Goal: Information Seeking & Learning: Learn about a topic

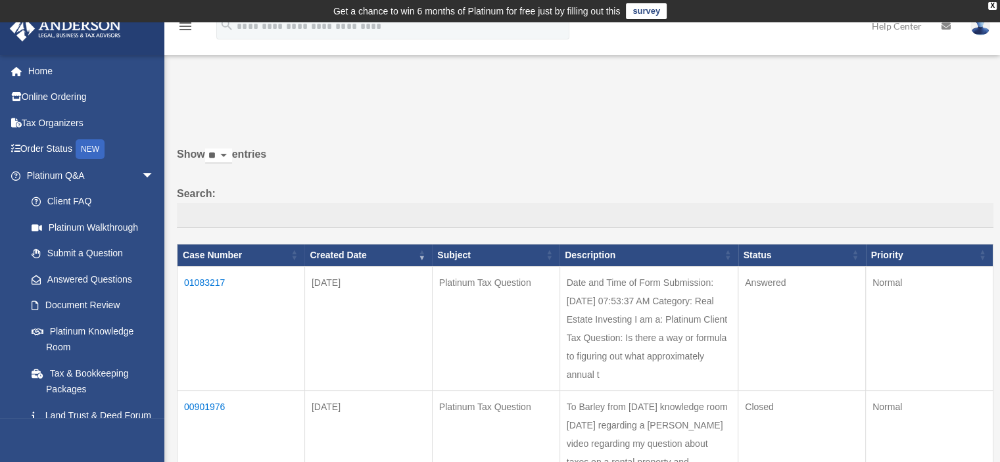
click at [208, 279] on td "01083217" at bounding box center [242, 328] width 128 height 124
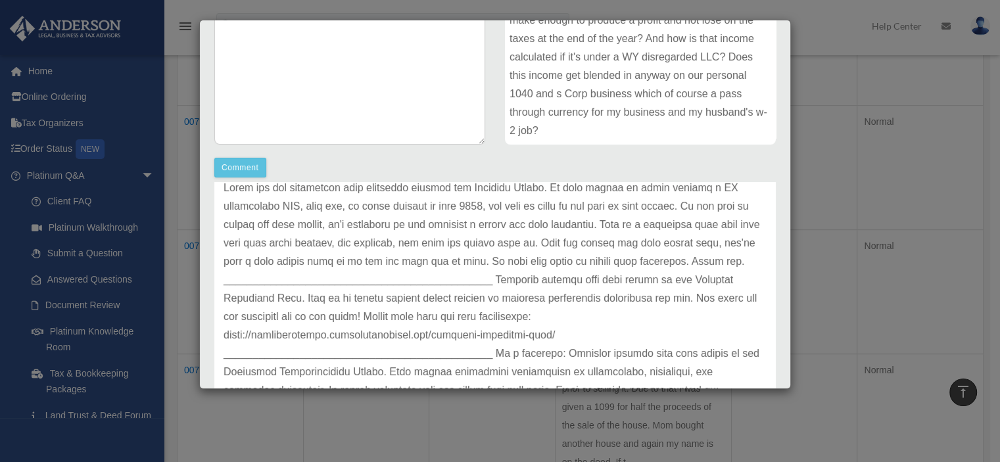
scroll to position [358, 0]
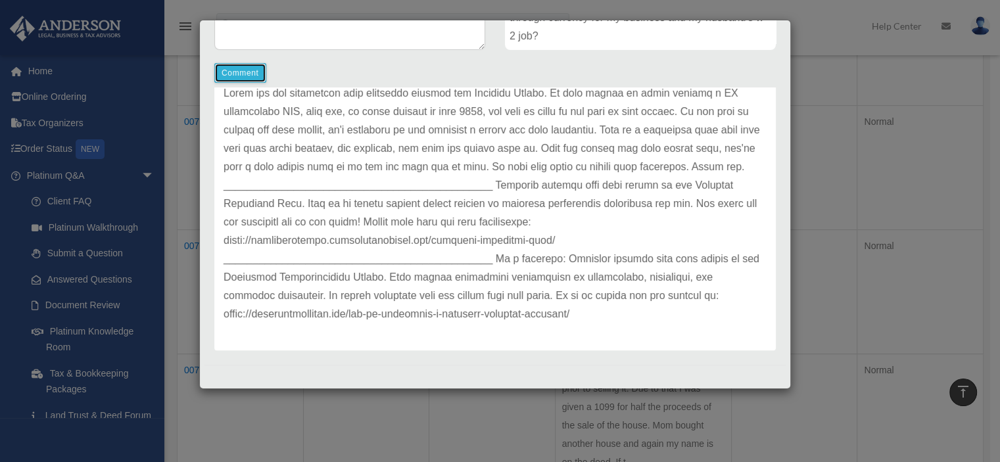
click at [241, 75] on button "Comment" at bounding box center [240, 73] width 52 height 20
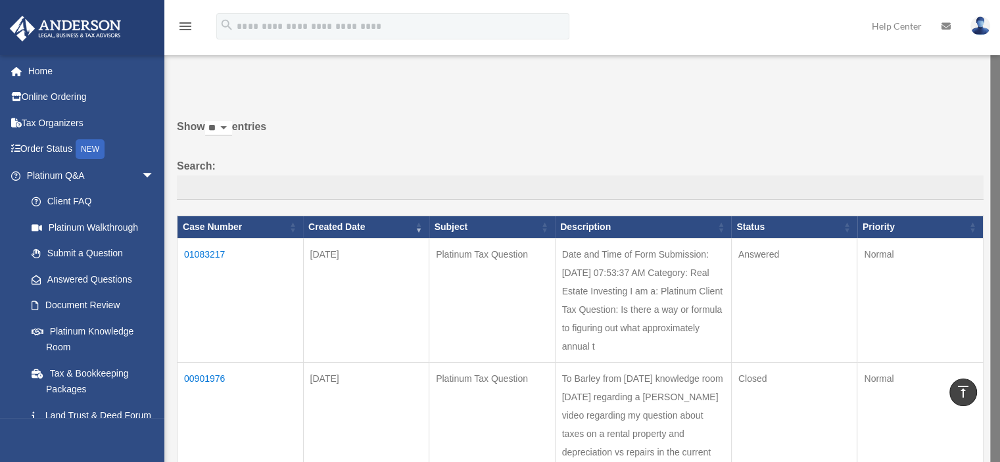
scroll to position [0, 0]
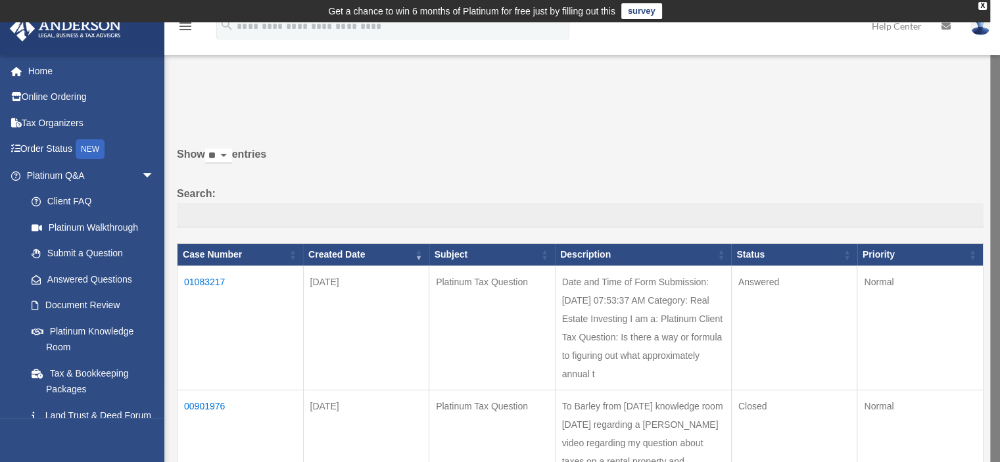
click at [199, 280] on td "01083217" at bounding box center [241, 328] width 126 height 124
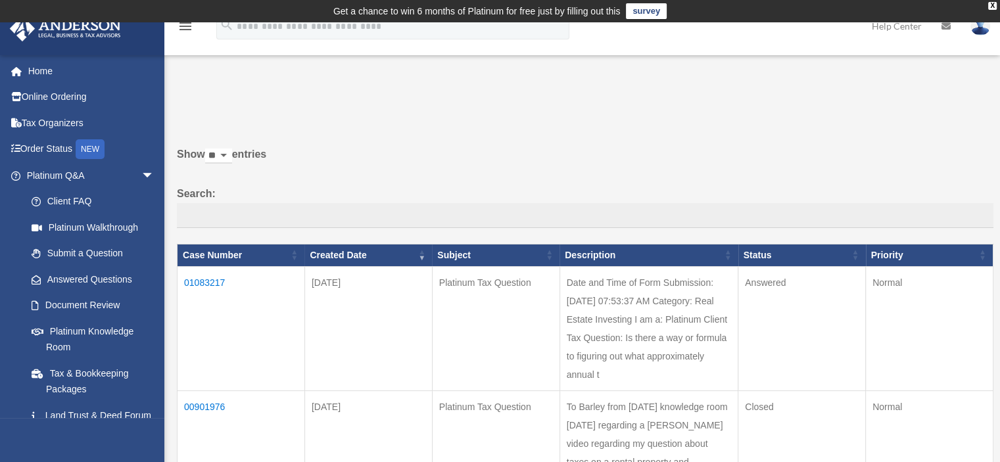
click at [199, 280] on td "01083217" at bounding box center [242, 328] width 128 height 124
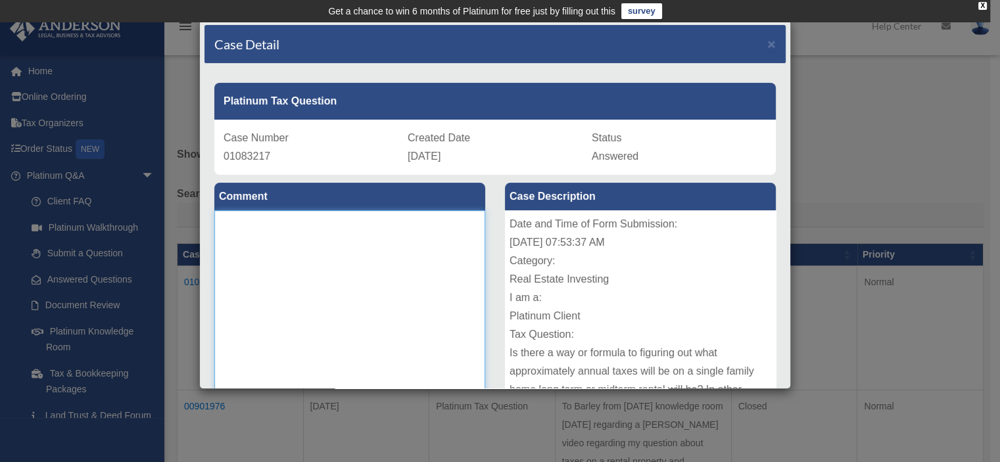
click at [229, 226] on textarea at bounding box center [349, 308] width 271 height 197
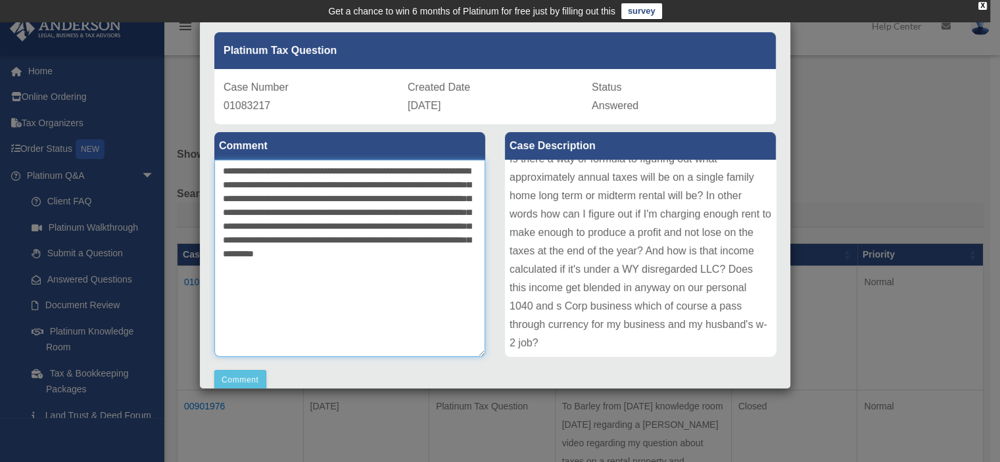
scroll to position [132, 0]
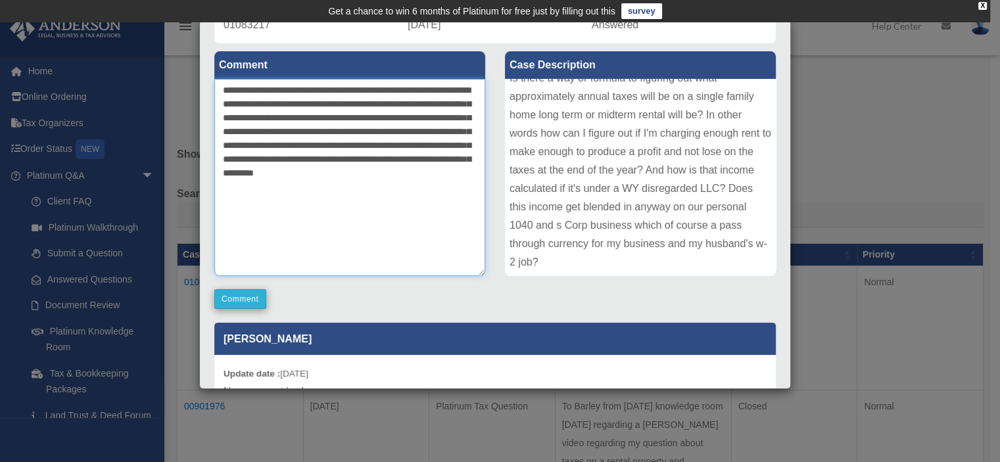
type textarea "**********"
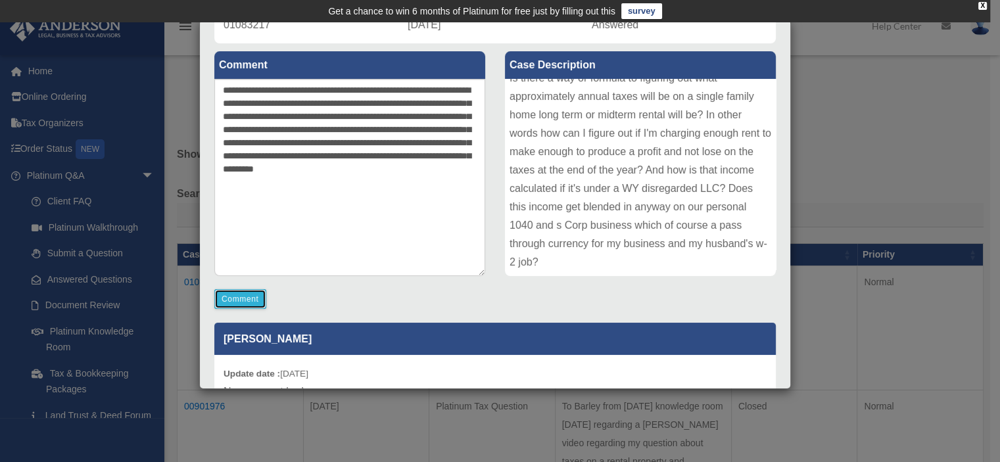
click at [243, 297] on button "Comment" at bounding box center [240, 299] width 52 height 20
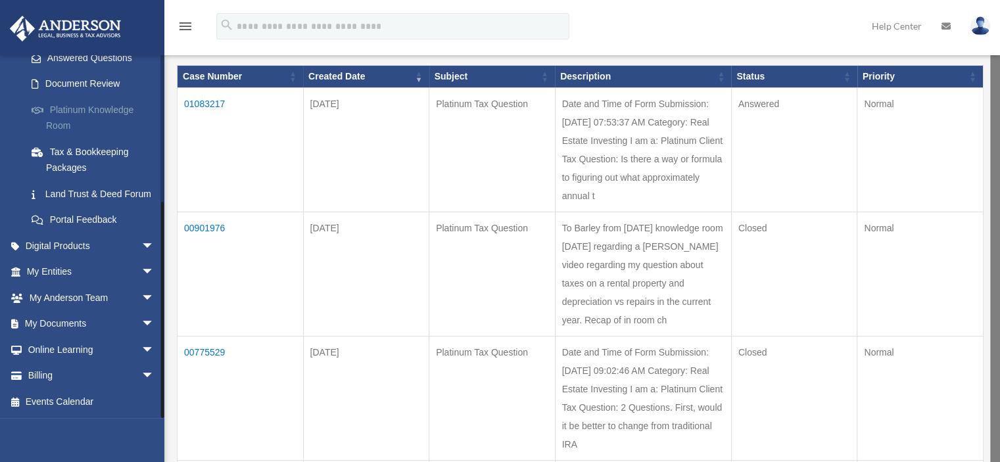
scroll to position [197, 0]
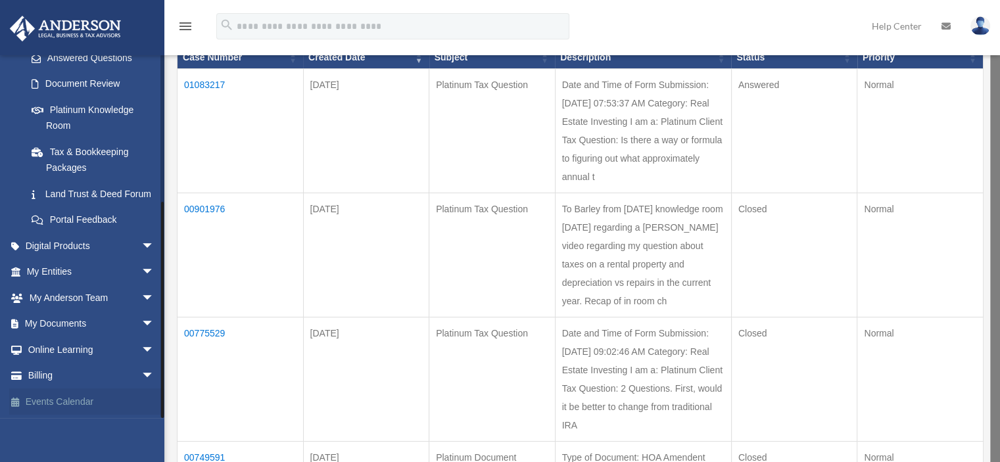
click at [84, 399] on link "Events Calendar" at bounding box center [91, 402] width 165 height 26
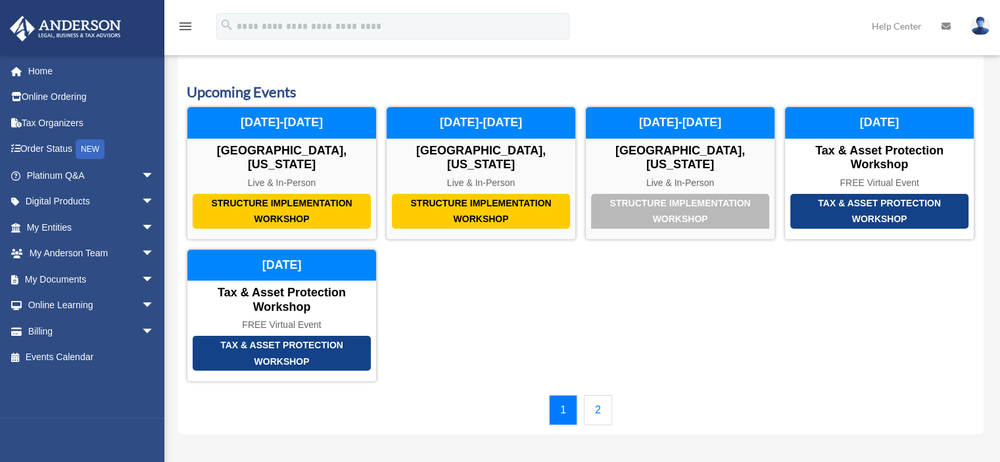
scroll to position [66, 0]
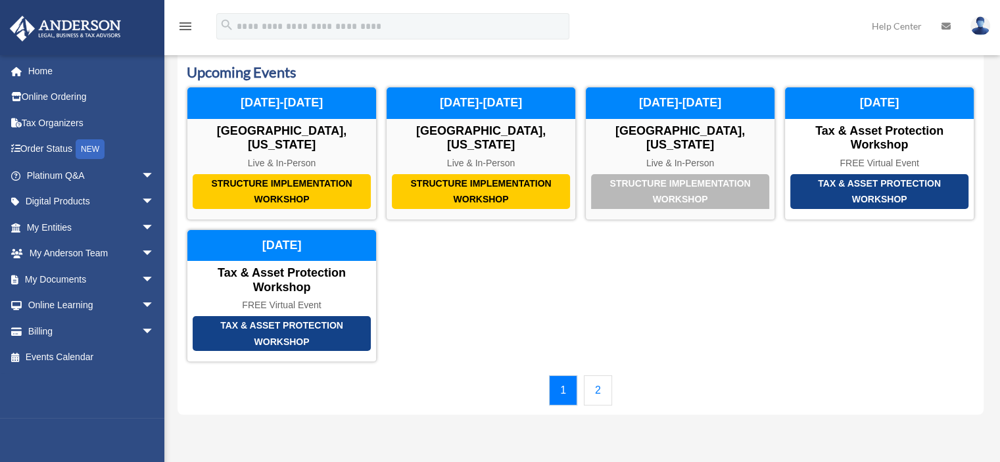
click at [602, 393] on link "2" at bounding box center [598, 390] width 28 height 30
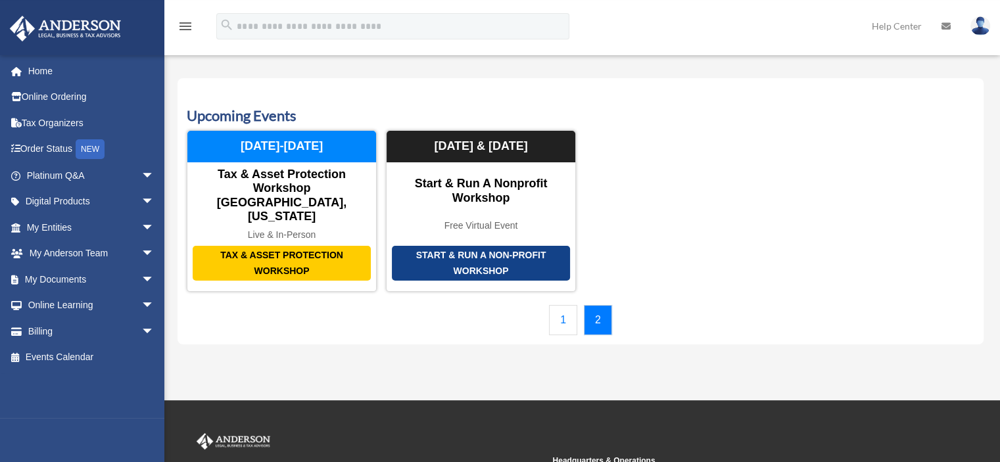
scroll to position [0, 0]
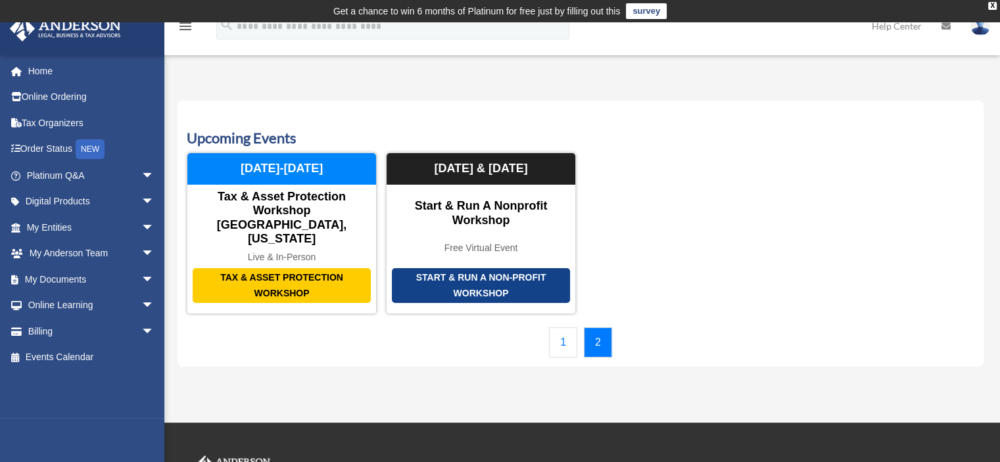
click at [560, 327] on link "1" at bounding box center [563, 342] width 28 height 30
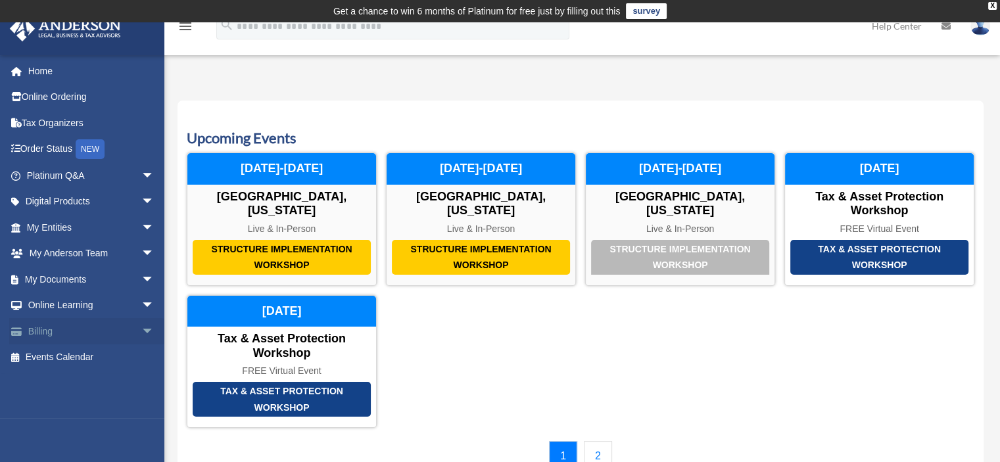
click at [122, 329] on link "Billing arrow_drop_down" at bounding box center [91, 331] width 165 height 26
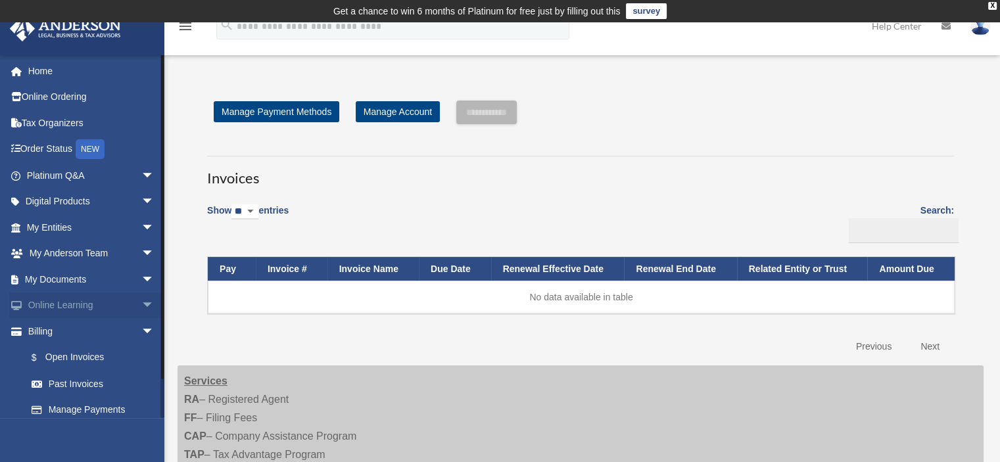
click at [107, 299] on link "Online Learning arrow_drop_down" at bounding box center [91, 306] width 165 height 26
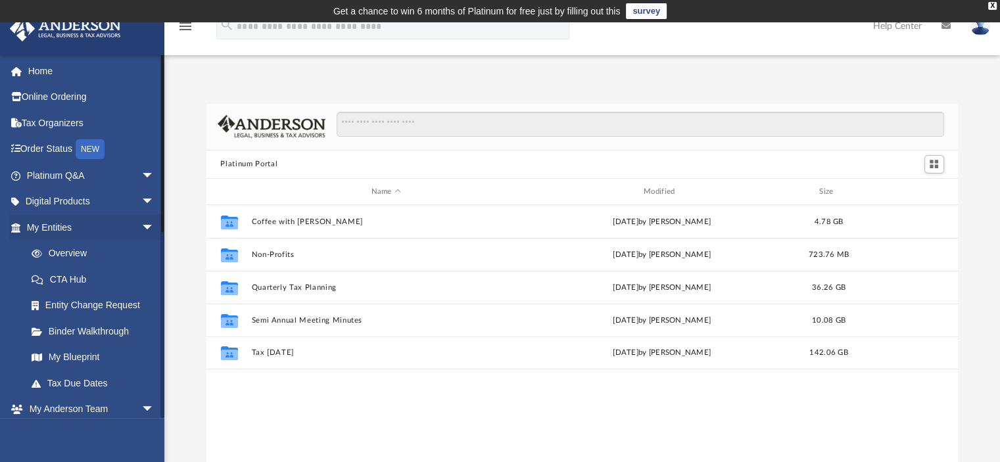
scroll to position [289, 742]
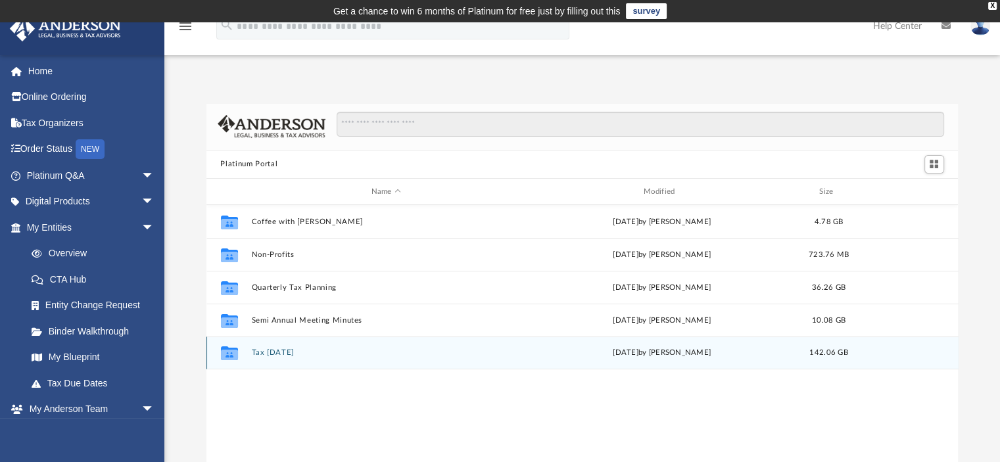
click at [274, 347] on div "Collaborated Folder Tax Tuesday Tue Aug 12 2025 by Zyan Treadwell 142.06 GB" at bounding box center [582, 353] width 752 height 33
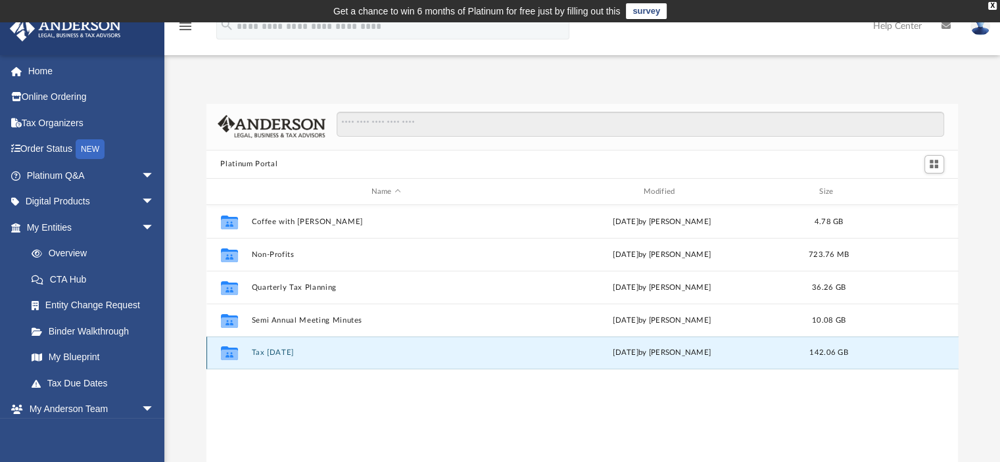
click at [235, 355] on icon "grid" at bounding box center [228, 355] width 17 height 11
click at [290, 350] on button "Tax Tuesday" at bounding box center [386, 353] width 270 height 9
click at [290, 350] on div "Collaborated Folder Coffee with Carl Wed Aug 16 2023 by Matthew Moore 4.78 GB C…" at bounding box center [582, 341] width 752 height 272
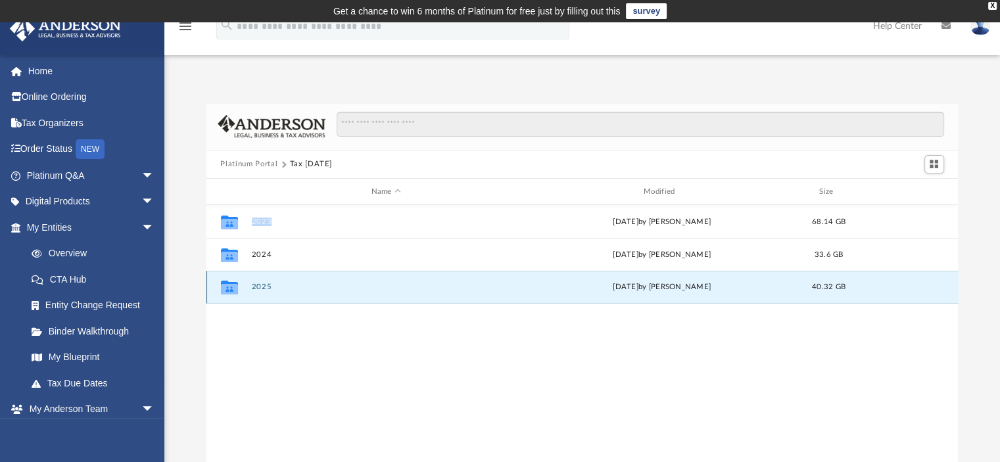
click at [253, 285] on button "2025" at bounding box center [386, 287] width 270 height 9
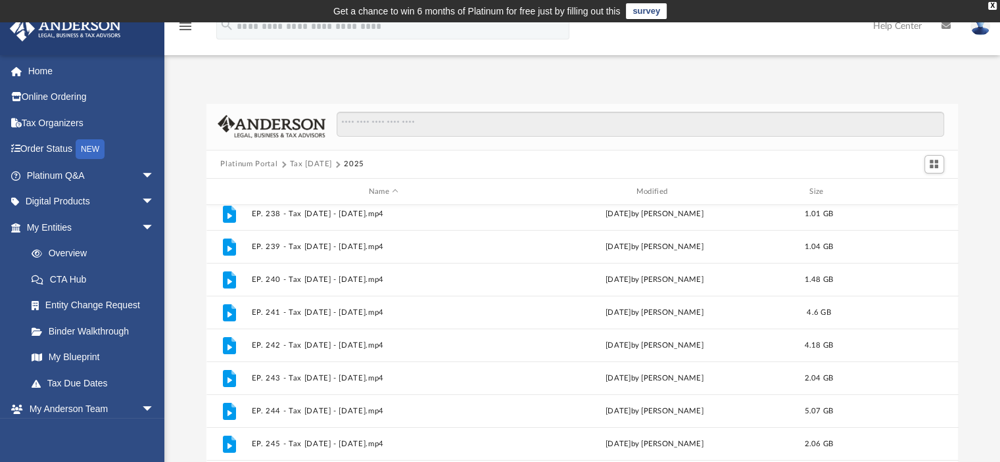
scroll to position [0, 0]
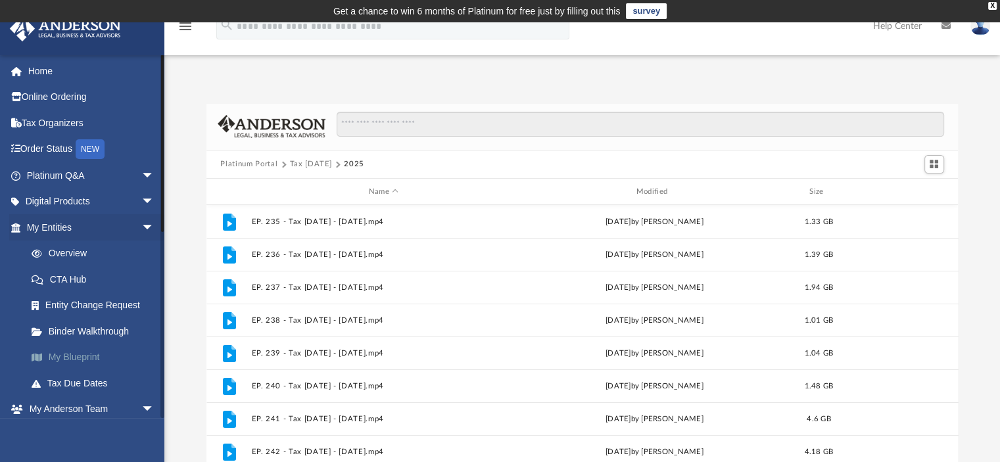
click at [80, 356] on link "My Blueprint" at bounding box center [96, 358] width 156 height 26
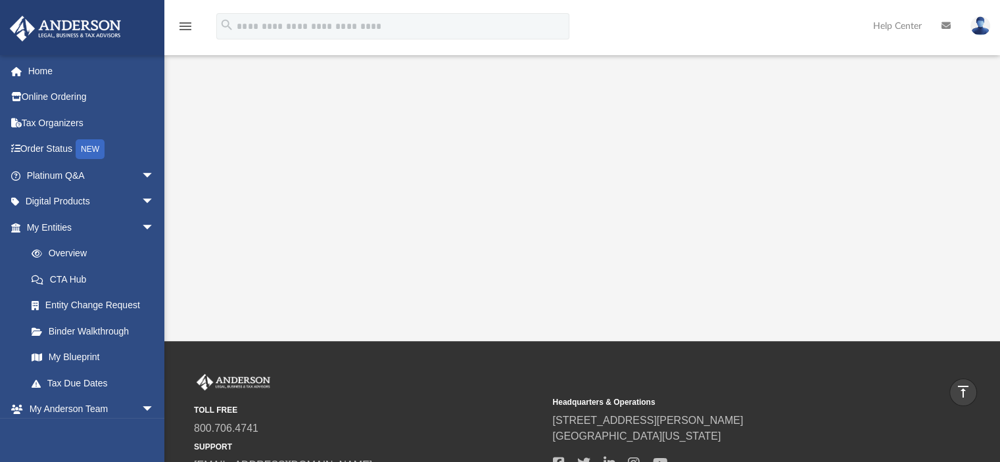
scroll to position [395, 0]
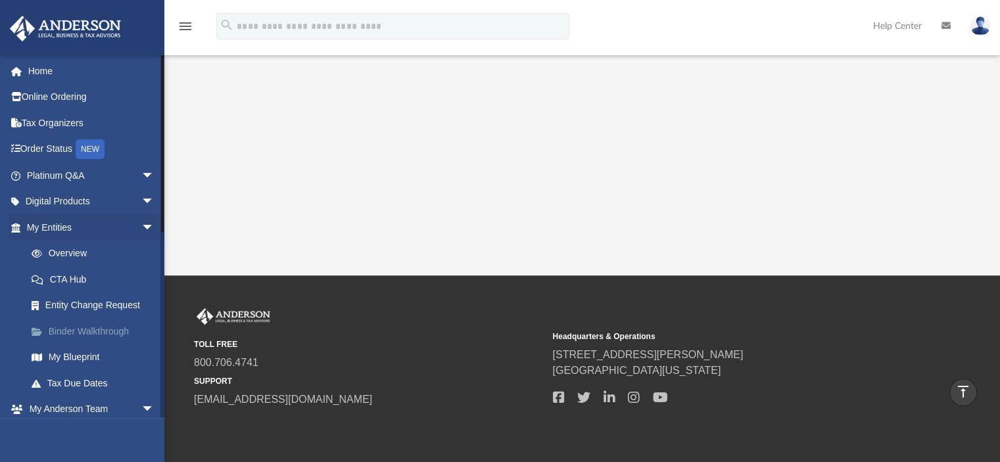
click at [76, 329] on link "Binder Walkthrough" at bounding box center [96, 331] width 156 height 26
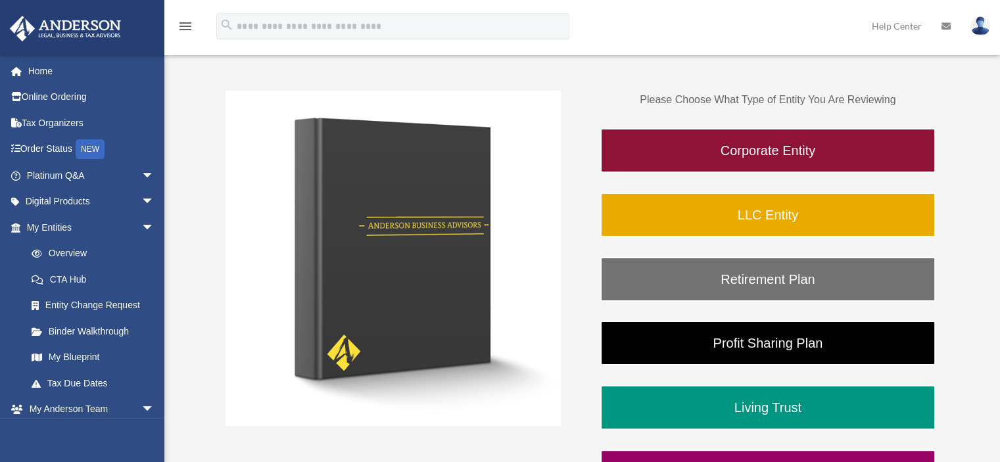
scroll to position [263, 0]
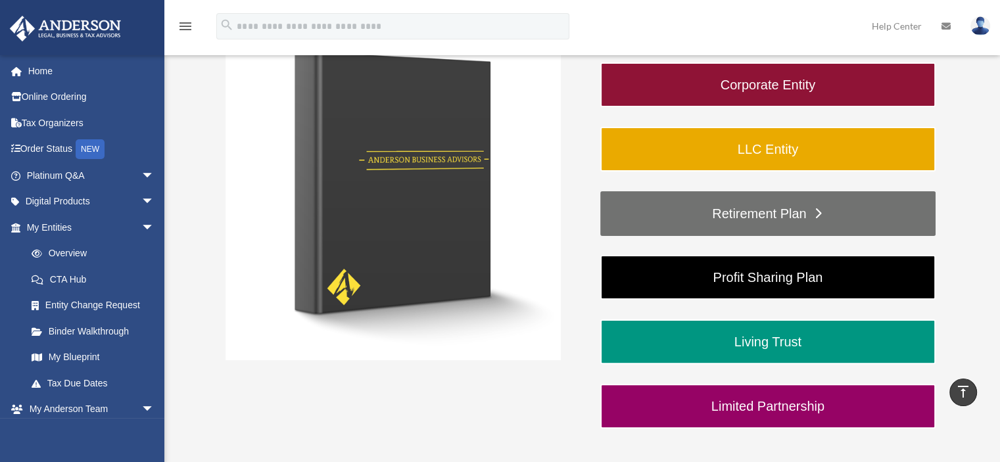
click at [755, 214] on link "Retirement Plan" at bounding box center [767, 213] width 335 height 45
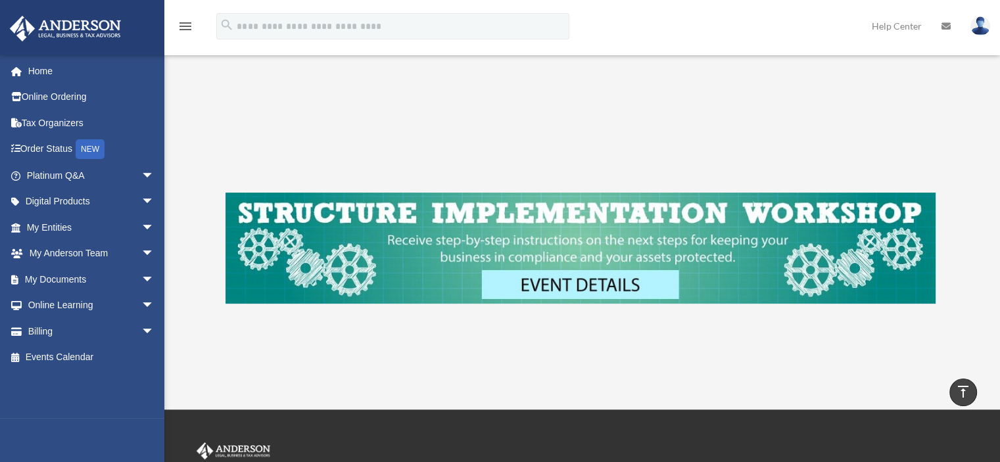
scroll to position [393, 0]
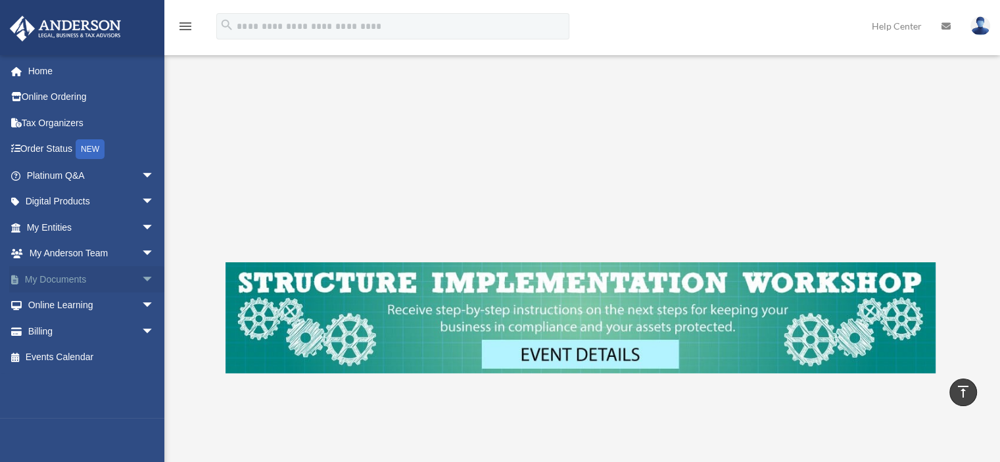
click at [118, 280] on link "My Documents arrow_drop_down" at bounding box center [91, 279] width 165 height 26
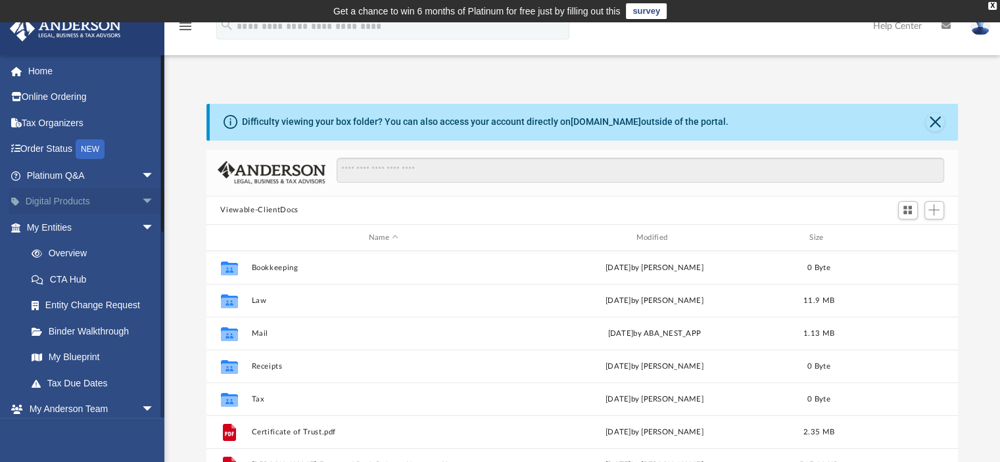
click at [141, 199] on span "arrow_drop_down" at bounding box center [154, 202] width 26 height 27
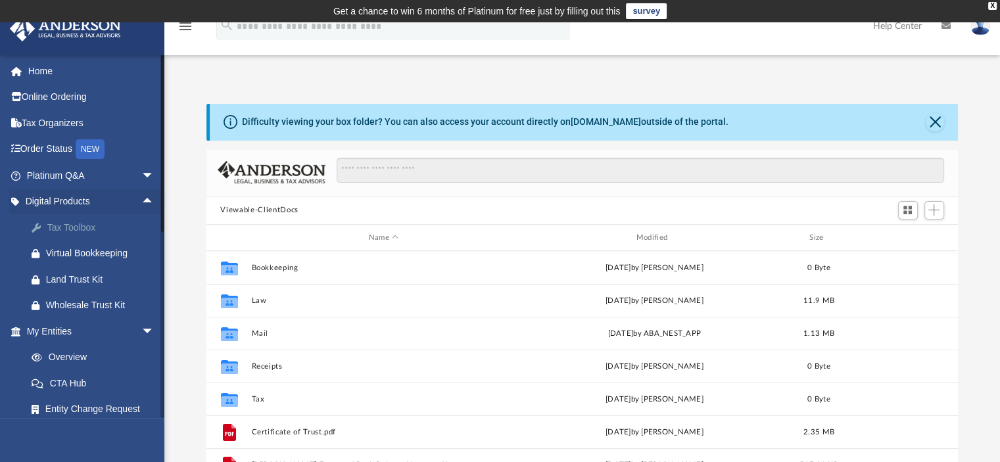
click at [77, 225] on div "Tax Toolbox" at bounding box center [102, 228] width 112 height 16
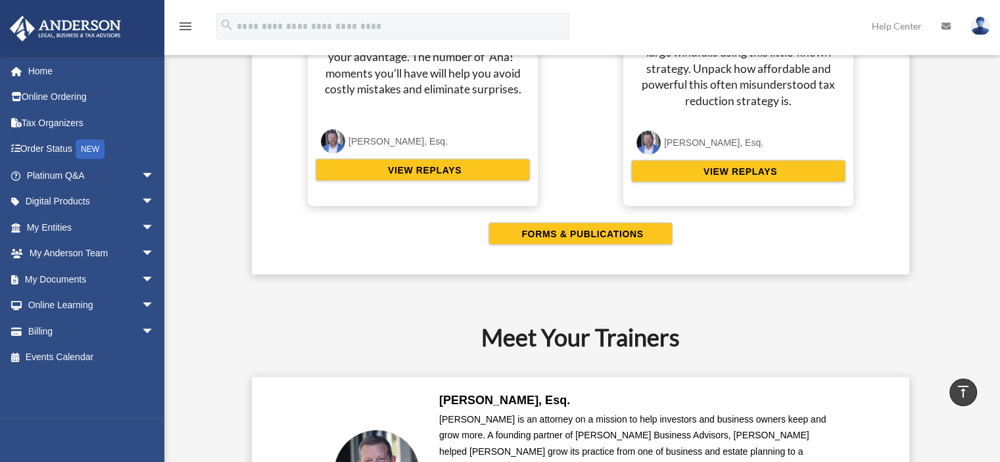
scroll to position [2762, 0]
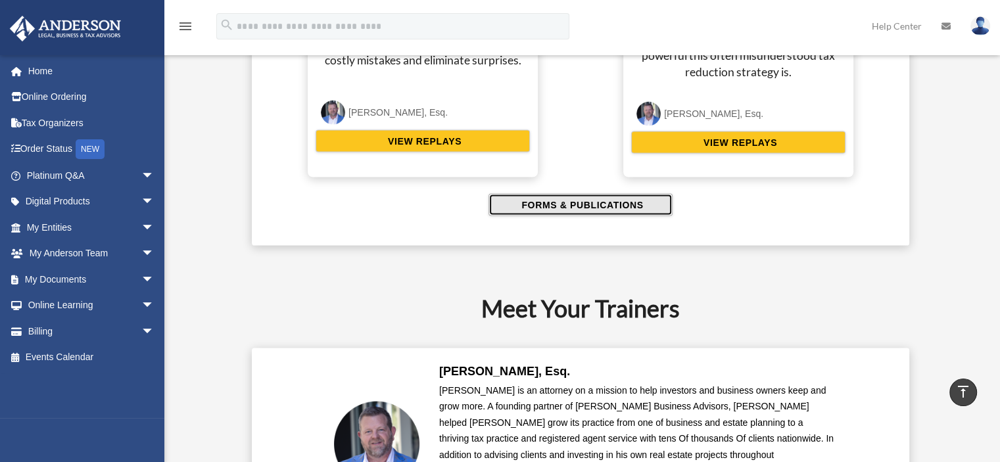
click at [582, 204] on span "FORMS & PUBLICATIONS" at bounding box center [581, 205] width 126 height 13
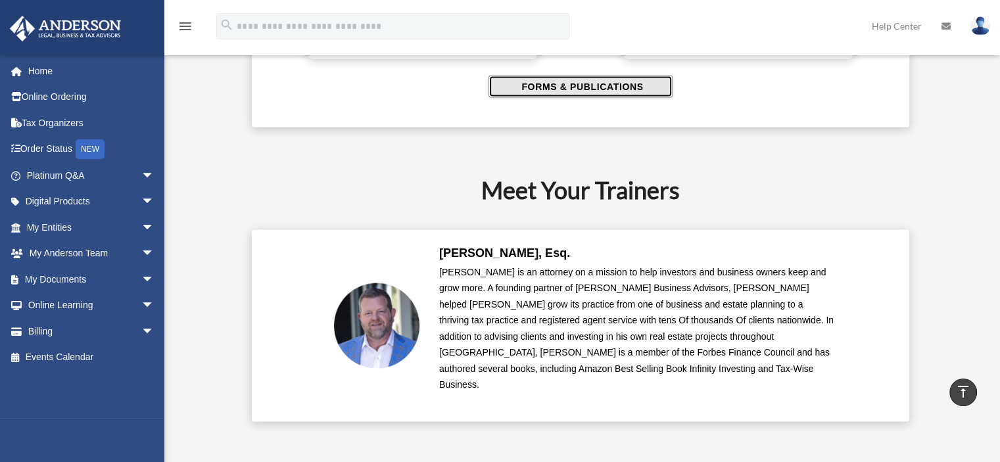
scroll to position [2828, 0]
